Goal: Task Accomplishment & Management: Complete application form

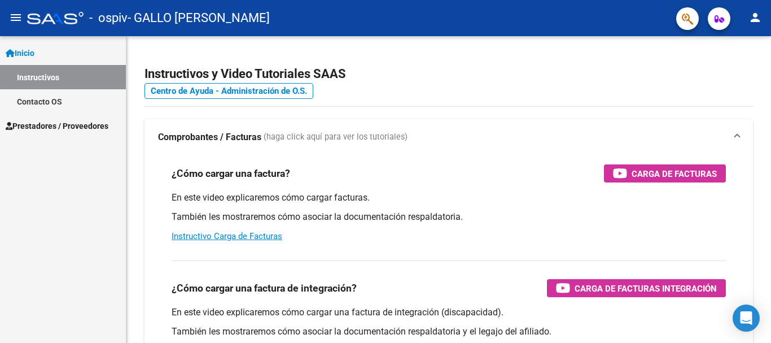
click at [50, 126] on span "Prestadores / Proveedores" at bounding box center [57, 126] width 103 height 12
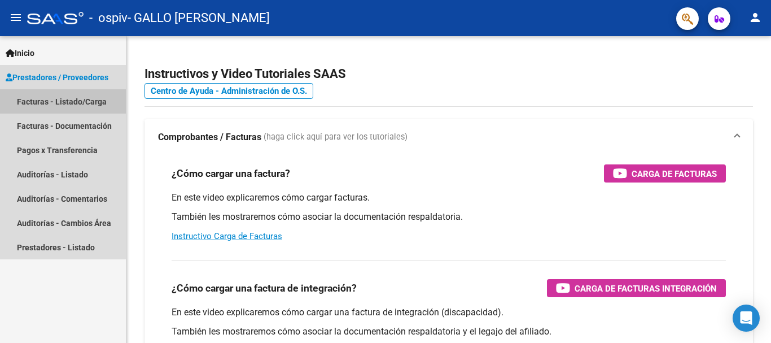
click at [40, 102] on link "Facturas - Listado/Carga" at bounding box center [63, 101] width 126 height 24
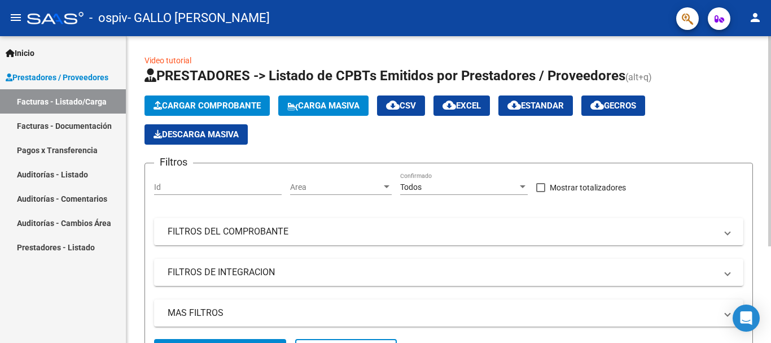
click at [212, 103] on span "Cargar Comprobante" at bounding box center [207, 105] width 107 height 10
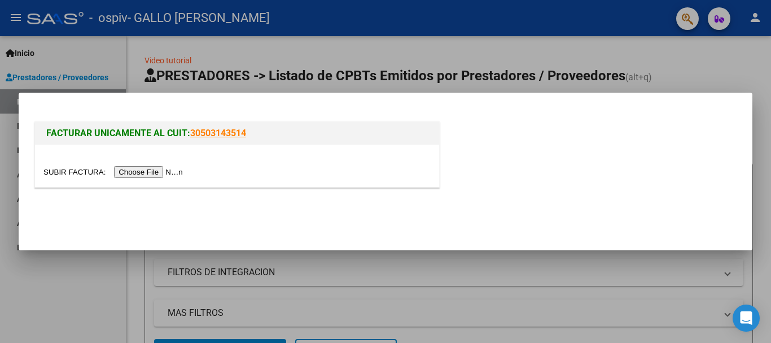
click at [155, 172] on input "file" at bounding box center [114, 172] width 143 height 12
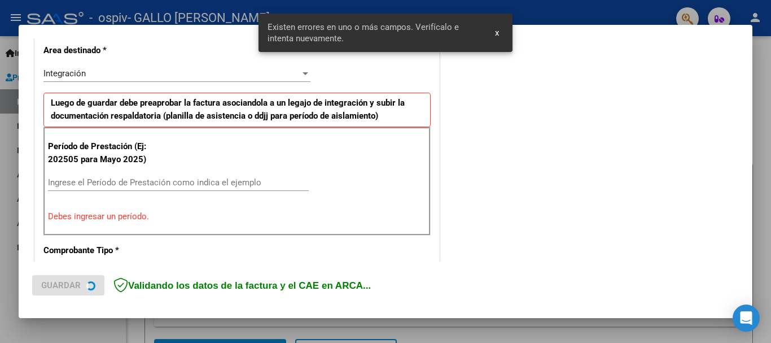
scroll to position [282, 0]
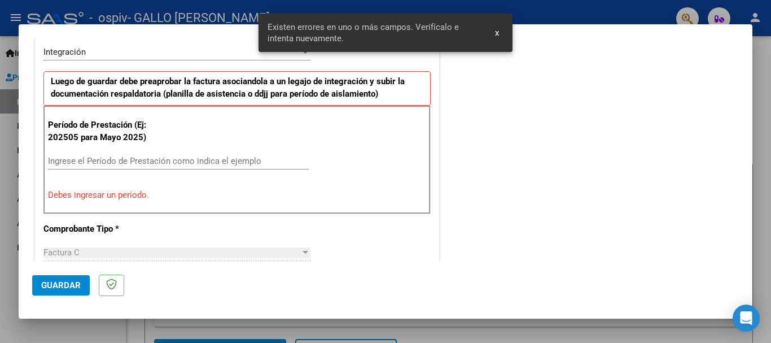
click at [499, 32] on span "x" at bounding box center [497, 33] width 4 height 10
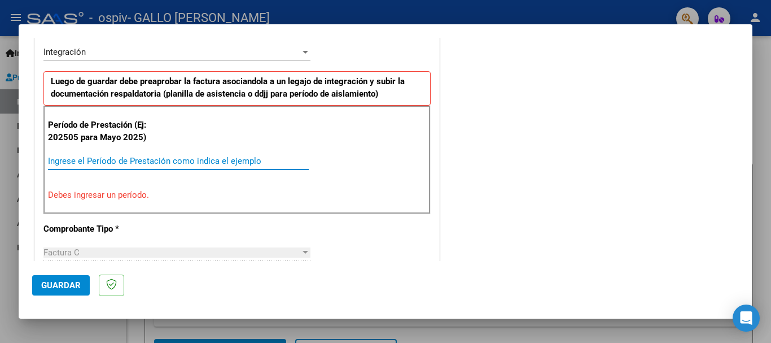
click at [68, 160] on input "Ingrese el Período de Prestación como indica el ejemplo" at bounding box center [178, 161] width 261 height 10
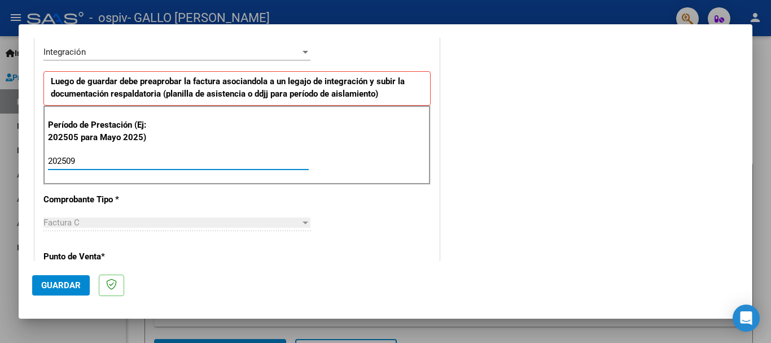
type input "202509"
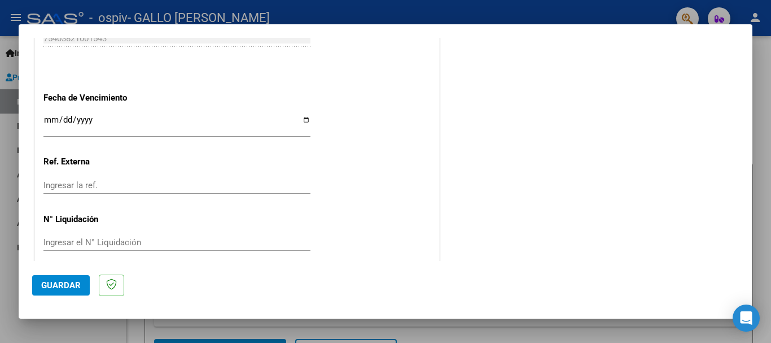
scroll to position [756, 0]
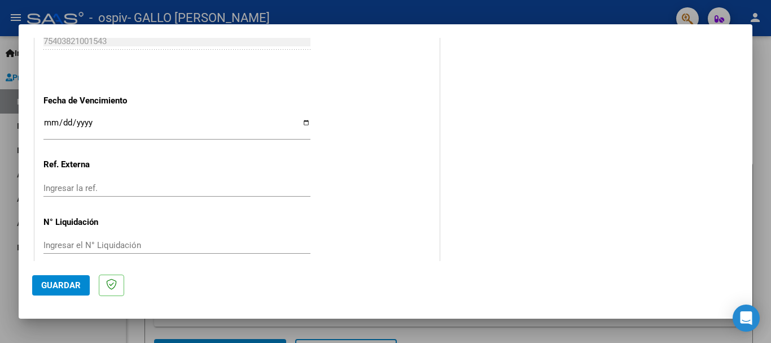
click at [304, 123] on input "Ingresar la fecha" at bounding box center [176, 127] width 267 height 18
type input "[DATE]"
click at [69, 283] on span "Guardar" at bounding box center [61, 285] width 40 height 10
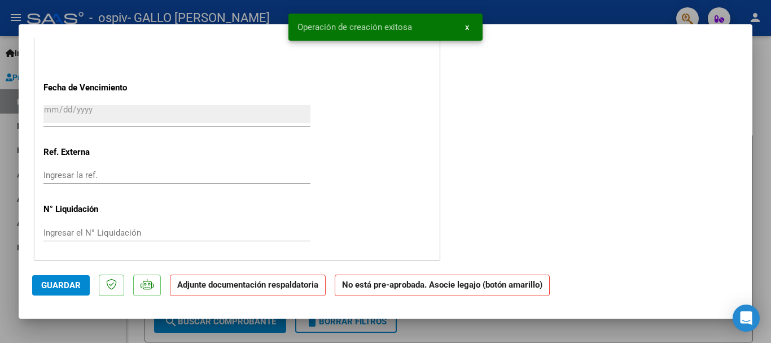
scroll to position [0, 0]
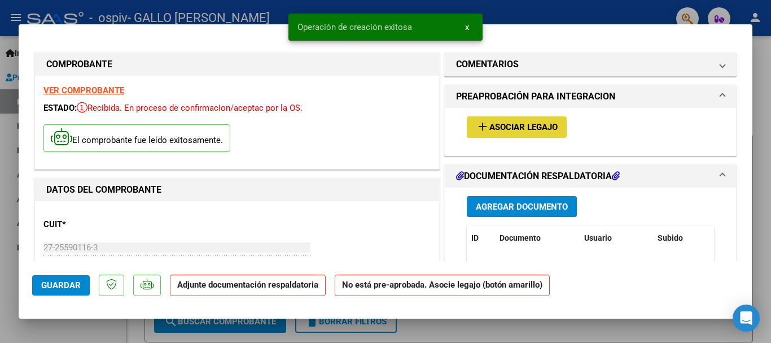
click at [513, 125] on span "Asociar Legajo" at bounding box center [524, 128] width 68 height 10
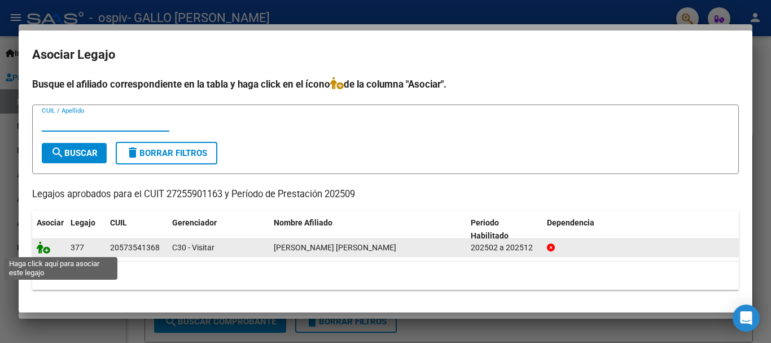
click at [42, 248] on icon at bounding box center [44, 247] width 14 height 12
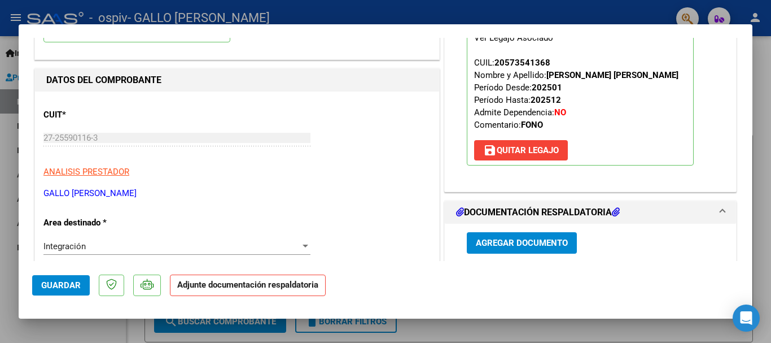
scroll to position [169, 0]
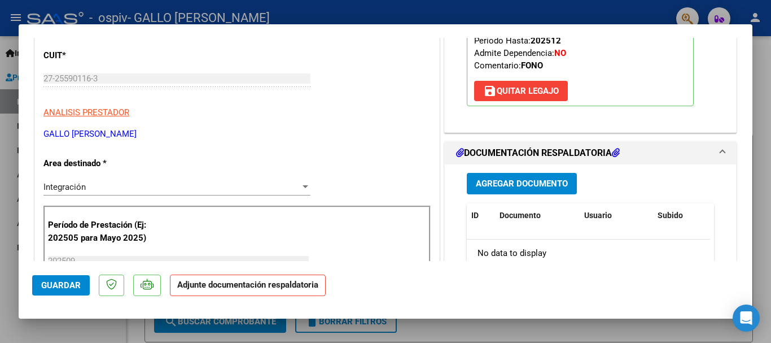
click at [534, 185] on span "Agregar Documento" at bounding box center [522, 184] width 92 height 10
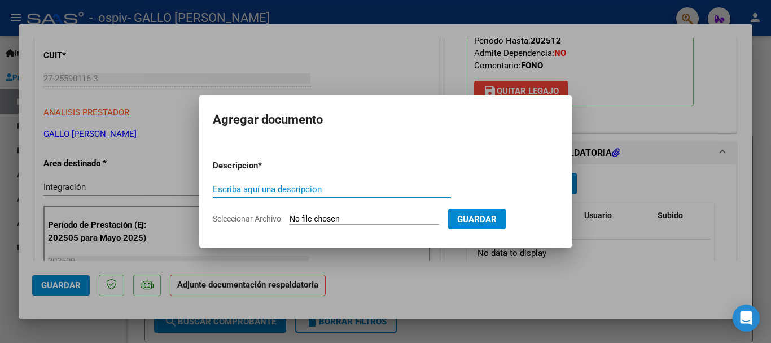
click at [254, 187] on input "Escriba aquí una descripcion" at bounding box center [332, 189] width 238 height 10
type input "PLANILLA DE ASISTENCIA [DATE]"
click at [292, 218] on input "Seleccionar Archivo" at bounding box center [365, 219] width 150 height 11
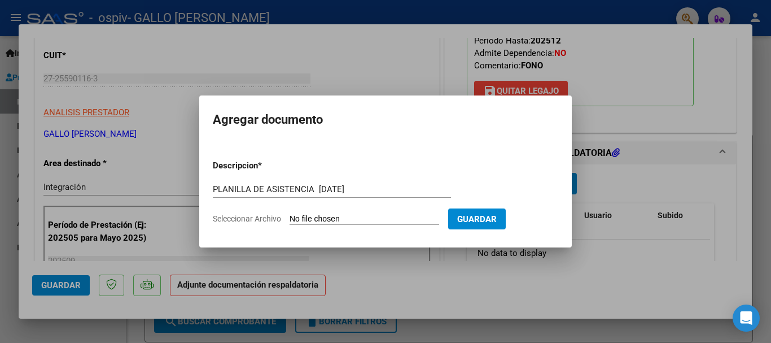
type input "C:\fakepath\9 [PERSON_NAME] Asistencia [DATE].pdf"
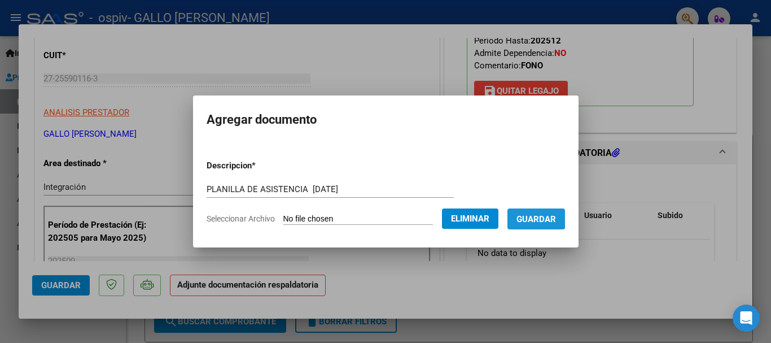
click at [535, 217] on span "Guardar" at bounding box center [537, 219] width 40 height 10
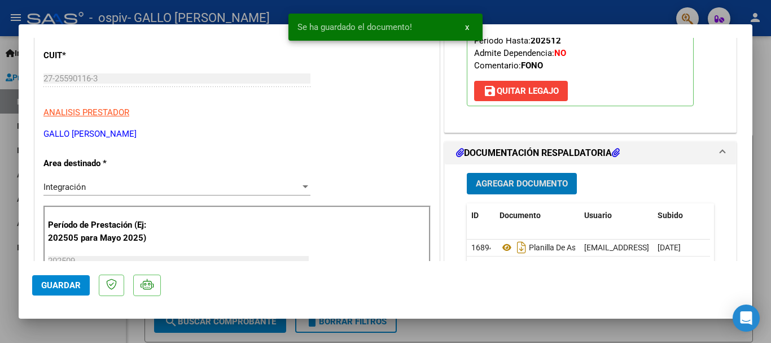
click at [513, 180] on span "Agregar Documento" at bounding box center [522, 184] width 92 height 10
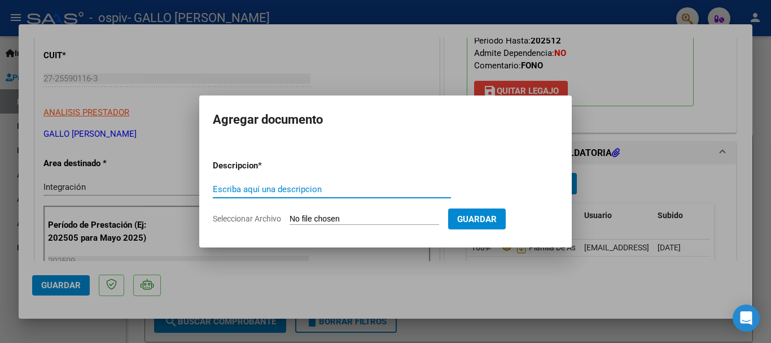
click at [268, 190] on input "Escriba aquí una descripcion" at bounding box center [332, 189] width 238 height 10
type input "PRESUPUESTO APROBADO [PERSON_NAME] 2025"
click at [285, 217] on app-file-uploader "Seleccionar Archivo" at bounding box center [330, 218] width 235 height 10
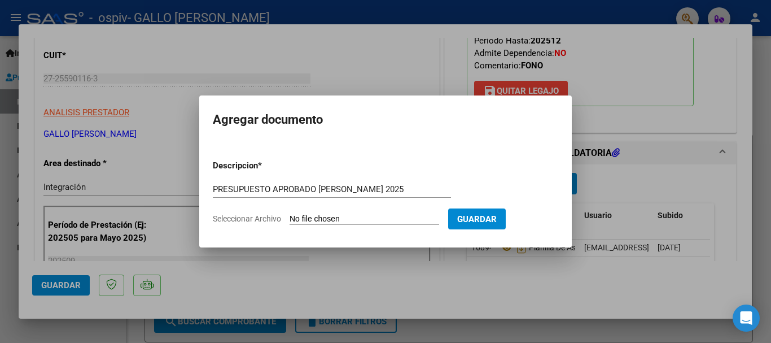
click at [295, 217] on input "Seleccionar Archivo" at bounding box center [365, 219] width 150 height 11
type input "C:\fakepath\AUTORIZACION [PERSON_NAME] FONO 2025 (1).pdf"
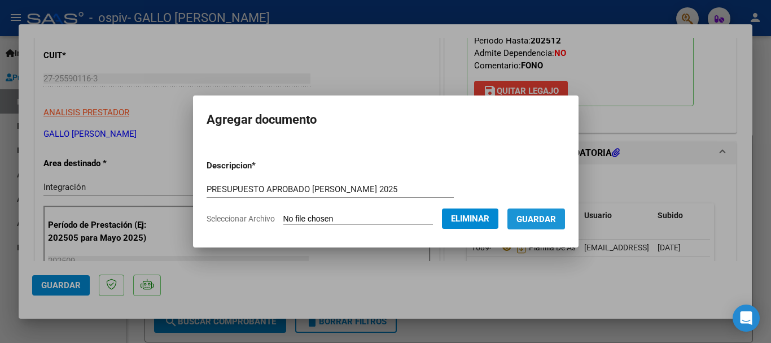
click at [541, 217] on span "Guardar" at bounding box center [537, 219] width 40 height 10
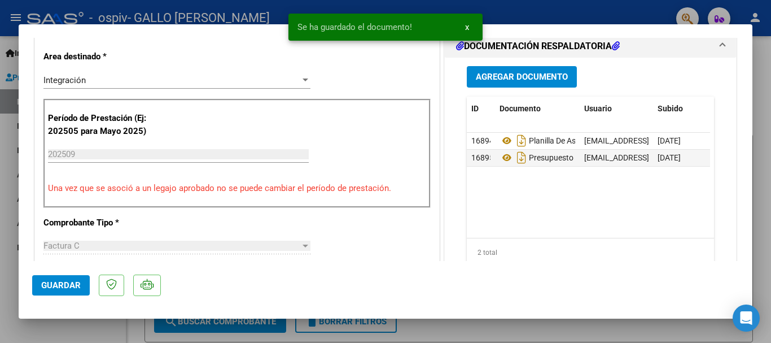
scroll to position [276, 0]
